Goal: Navigation & Orientation: Find specific page/section

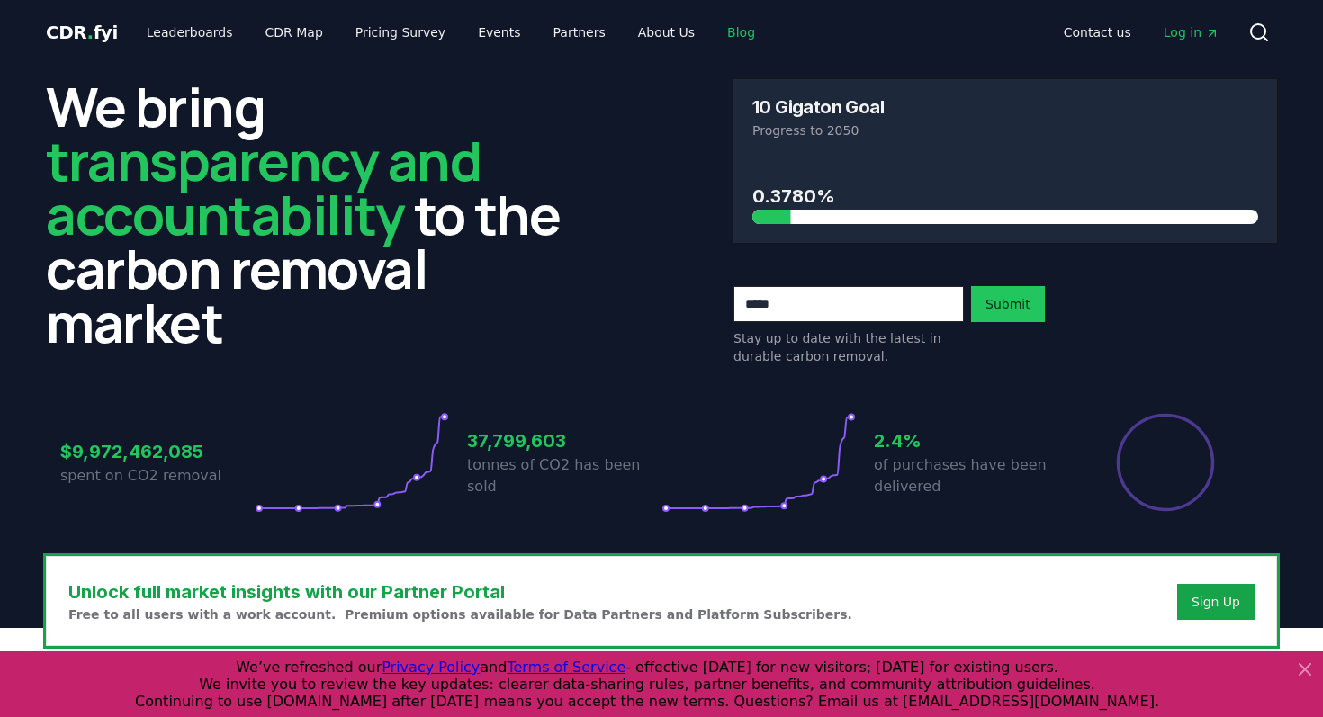
click at [713, 33] on link "Blog" at bounding box center [741, 32] width 57 height 32
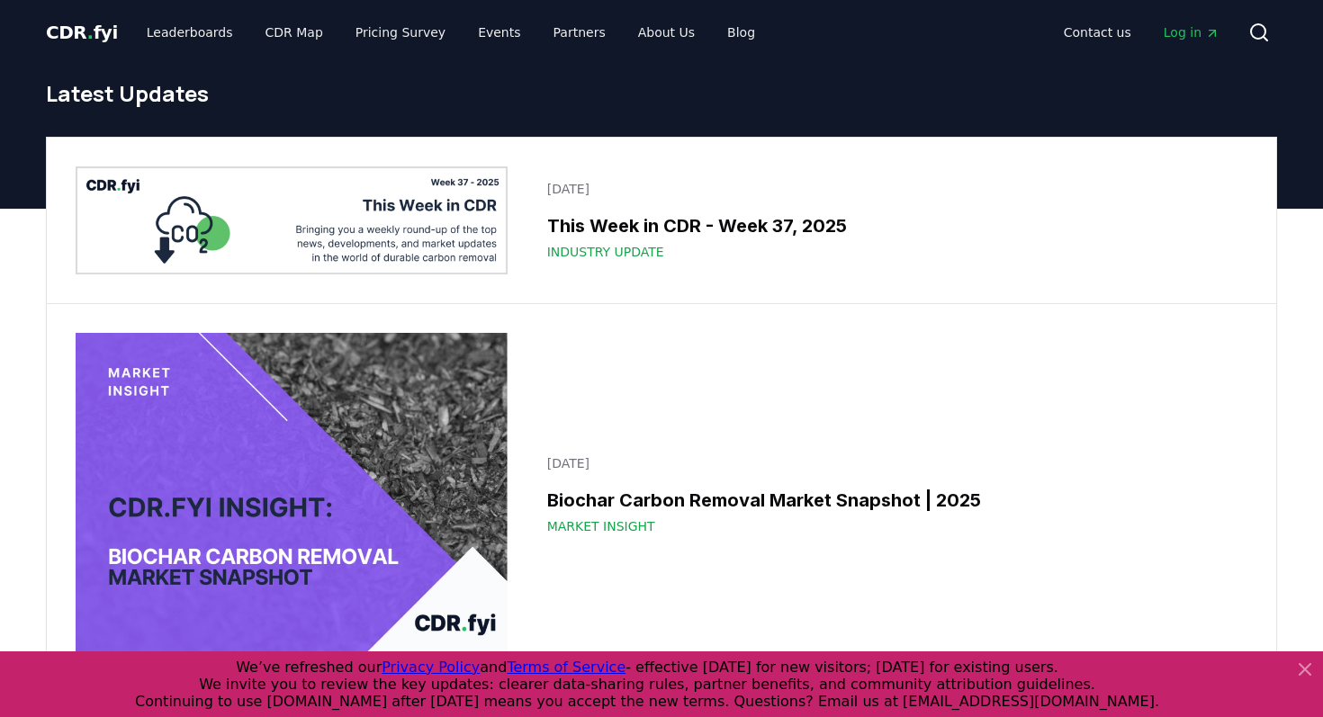
click at [1301, 675] on icon at bounding box center [1305, 670] width 22 height 22
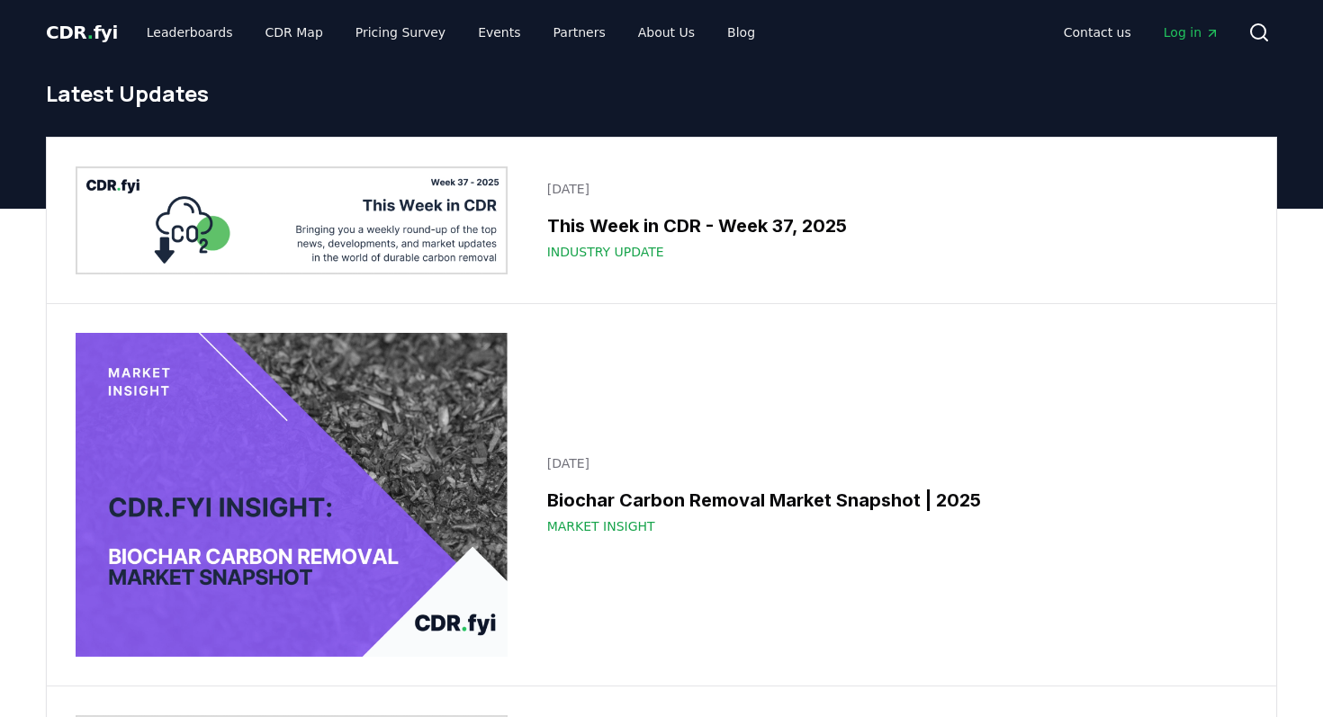
click at [1191, 32] on span "Log in" at bounding box center [1192, 32] width 56 height 18
